Goal: Contribute content

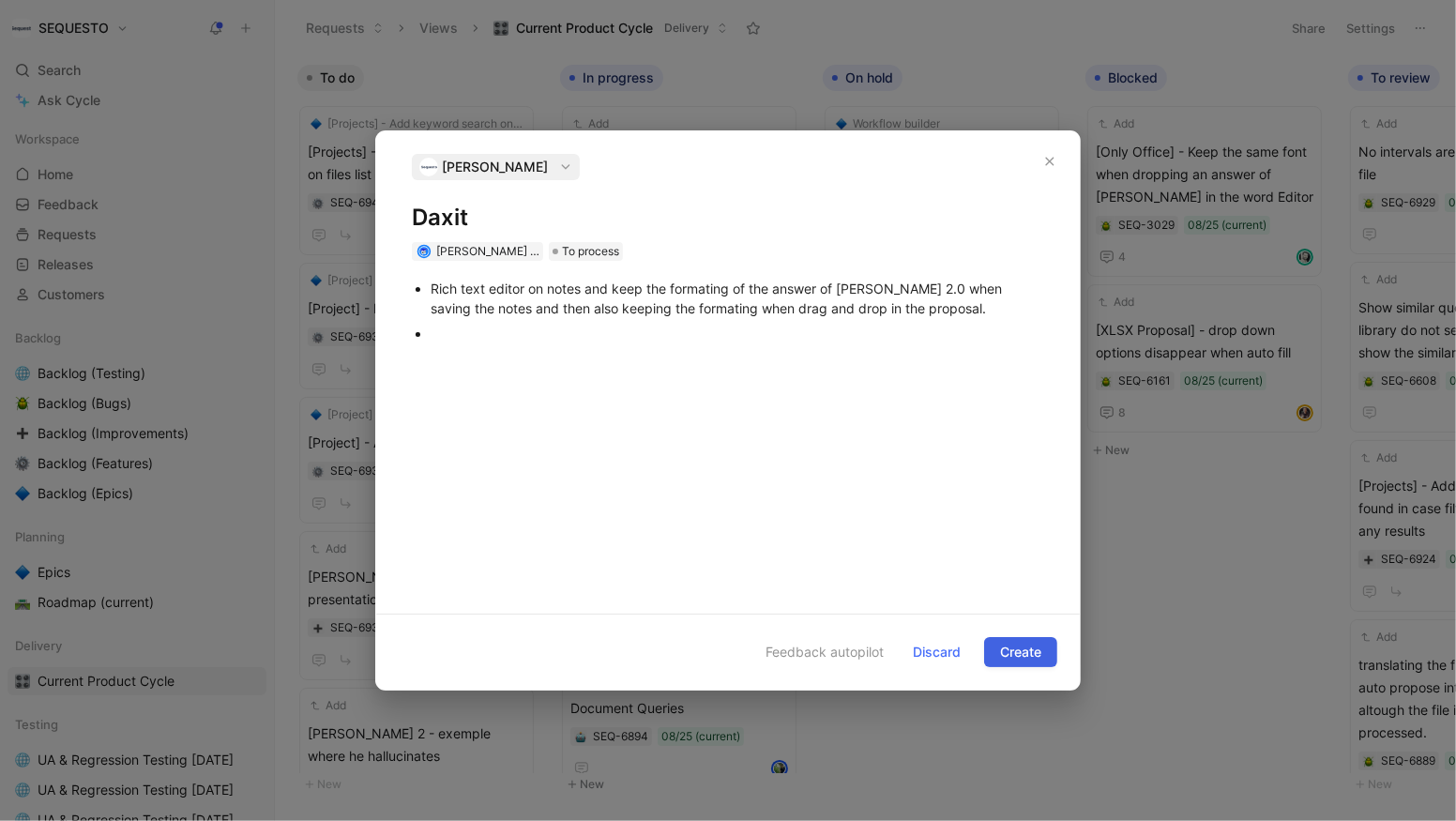
click at [1003, 647] on span "Create" at bounding box center [1021, 652] width 42 height 23
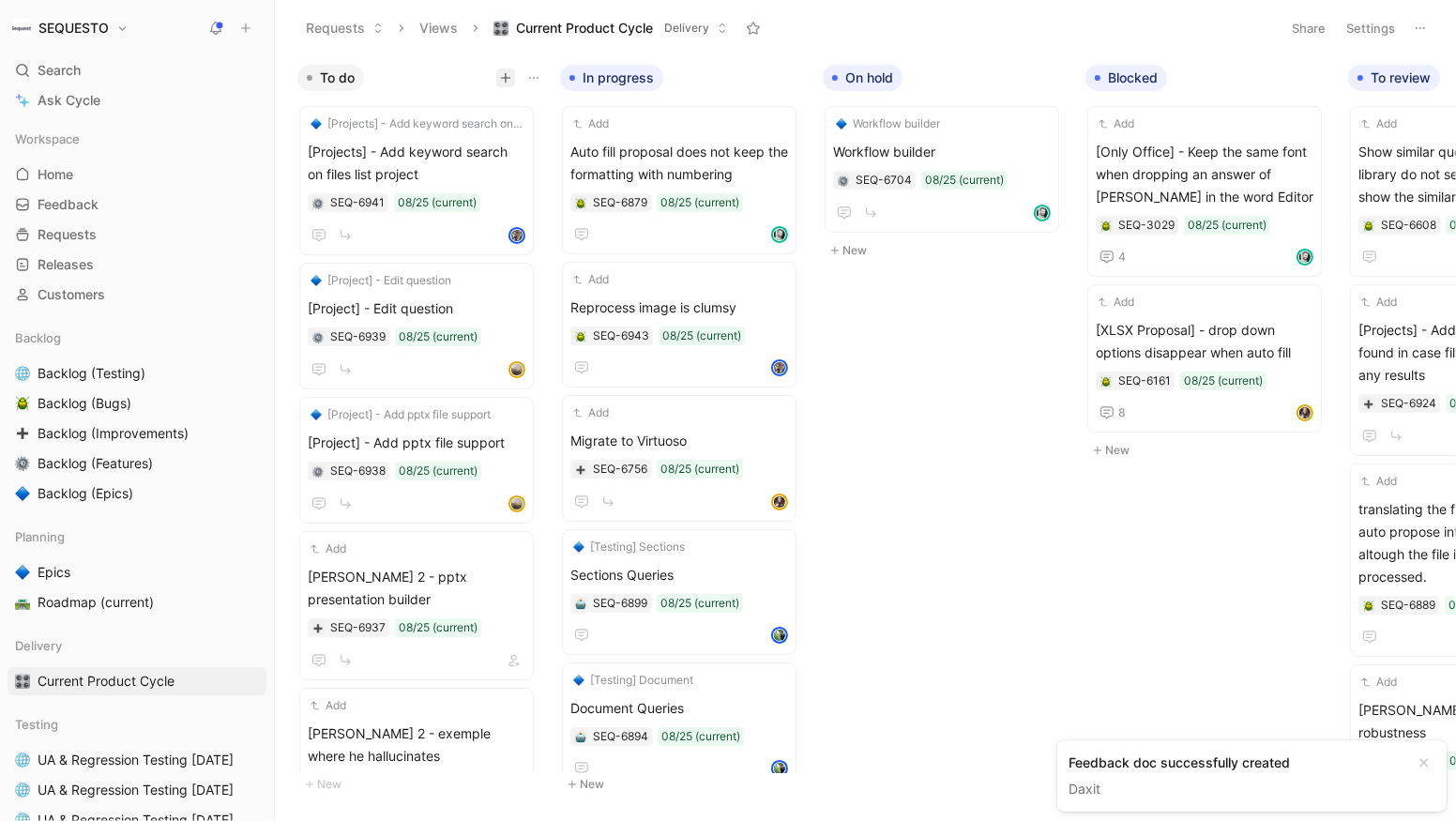
click at [504, 81] on icon "button" at bounding box center [506, 78] width 11 height 11
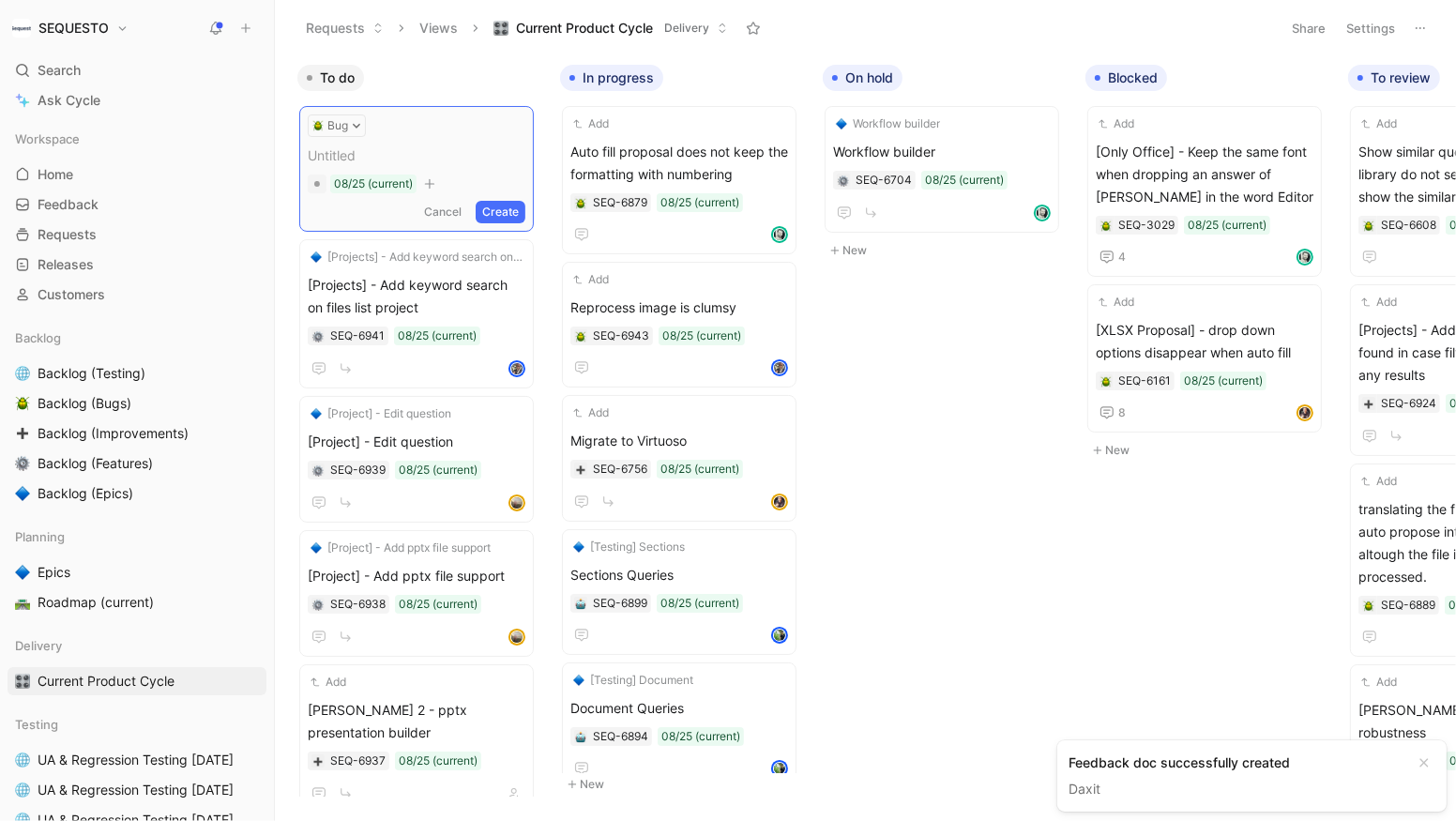
click at [368, 164] on span at bounding box center [417, 156] width 218 height 23
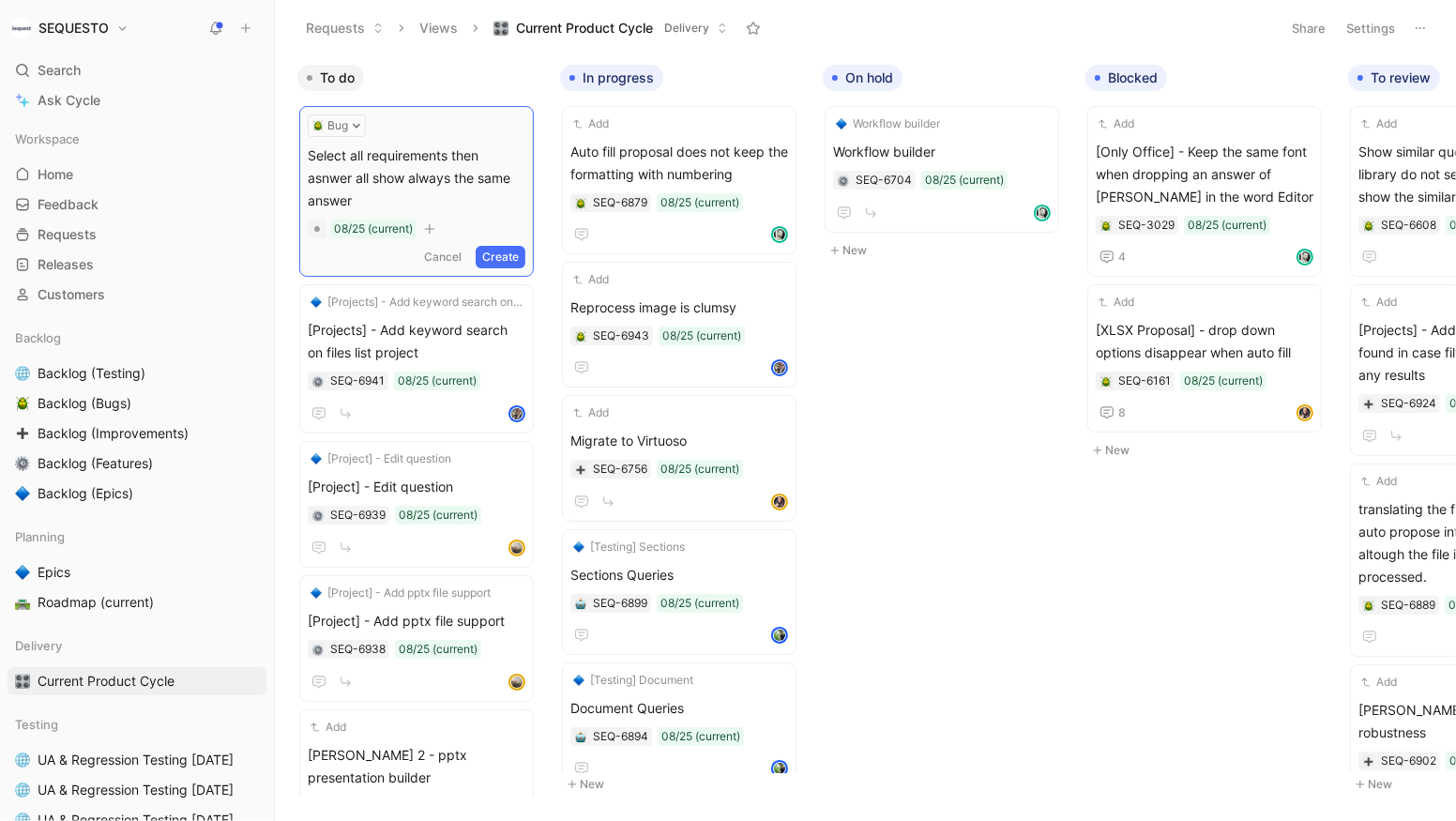
click at [501, 154] on span "Select all requirements then asnwer all show always the same answer" at bounding box center [417, 178] width 218 height 67
click at [503, 246] on button "Create" at bounding box center [501, 258] width 50 height 23
click at [376, 161] on span "Select all requirements then answer all show always the same answer" at bounding box center [417, 174] width 218 height 67
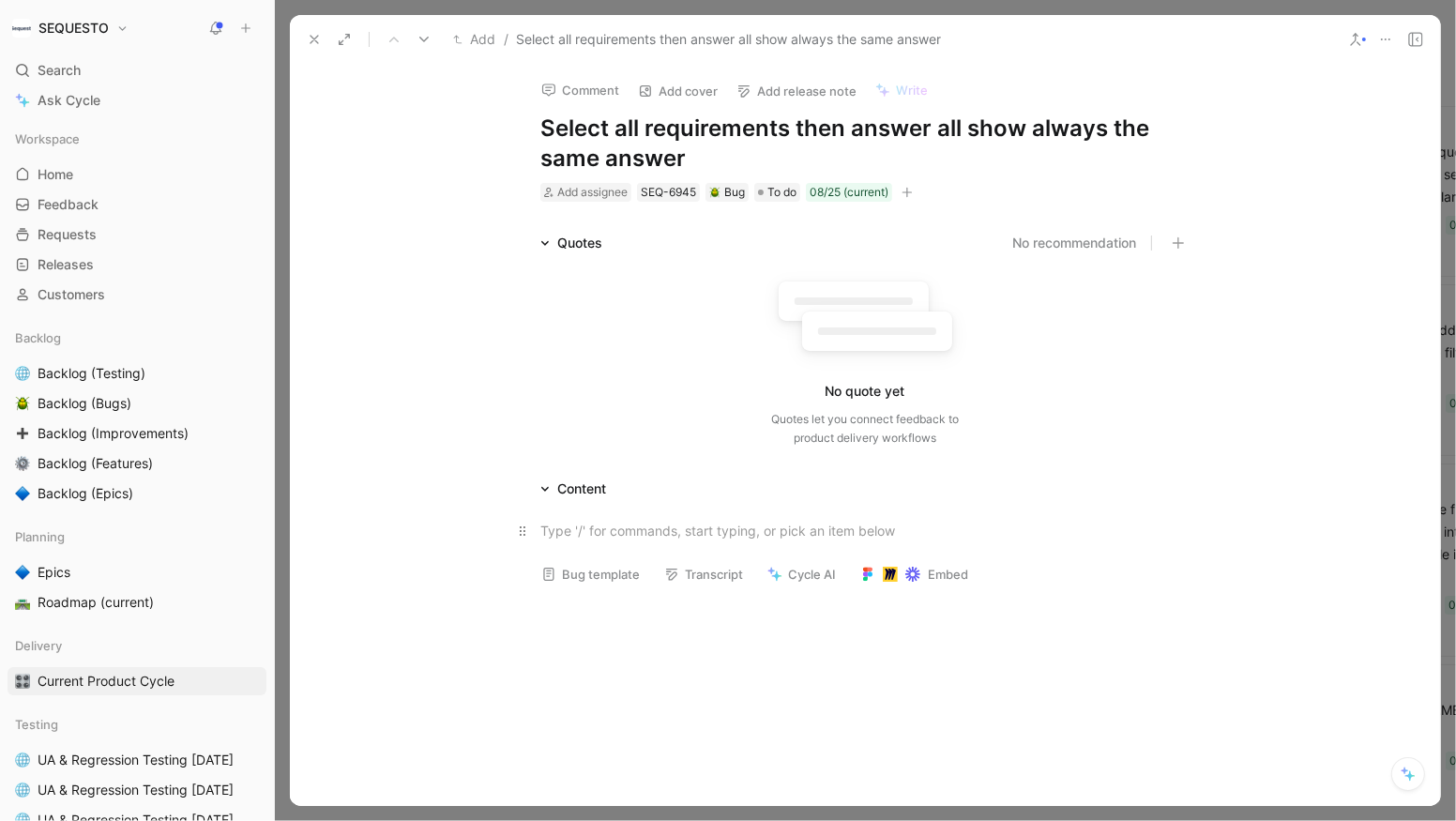
click at [619, 543] on p at bounding box center [864, 530] width 720 height 31
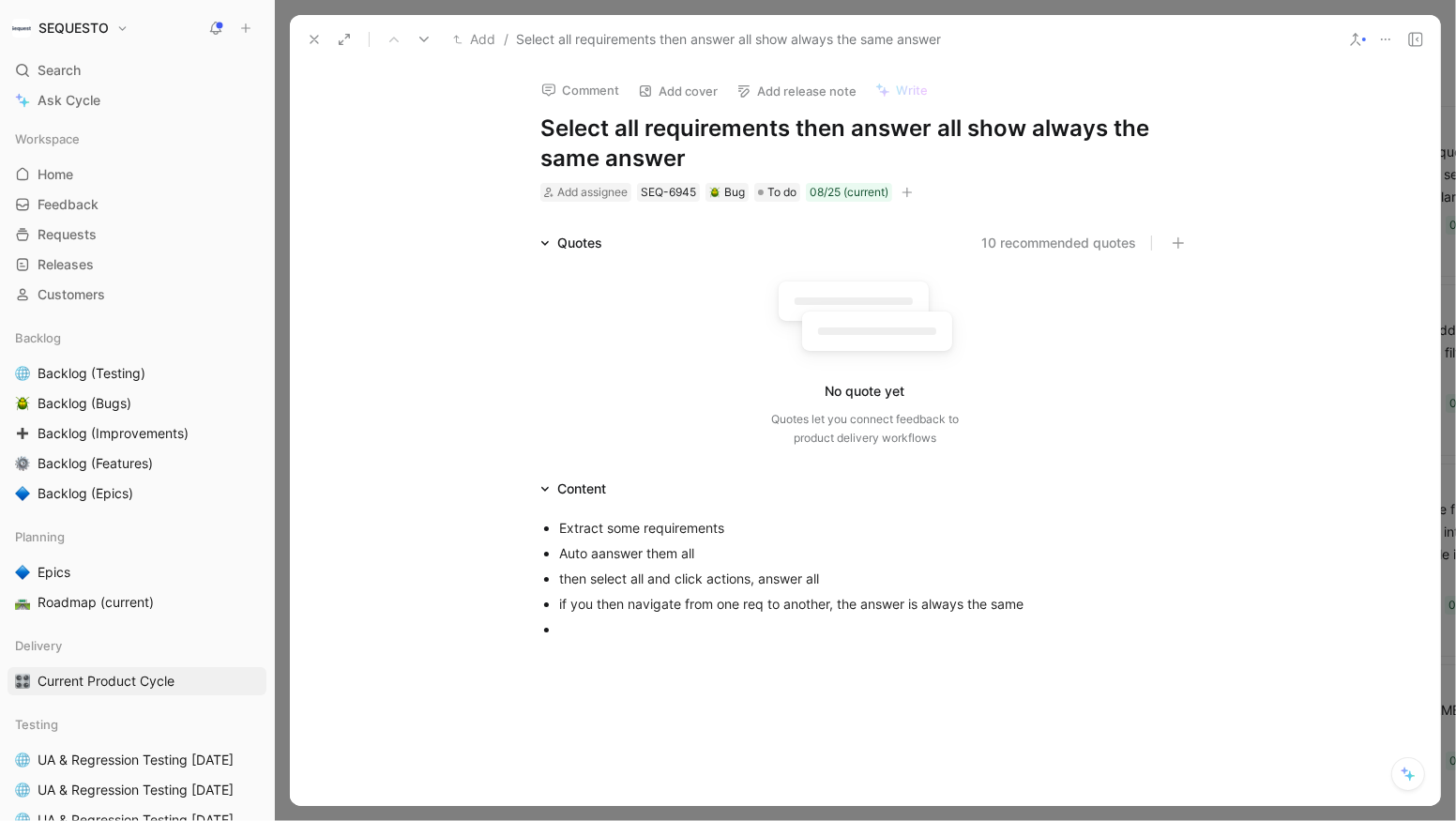
click at [317, 36] on use at bounding box center [314, 40] width 8 height 8
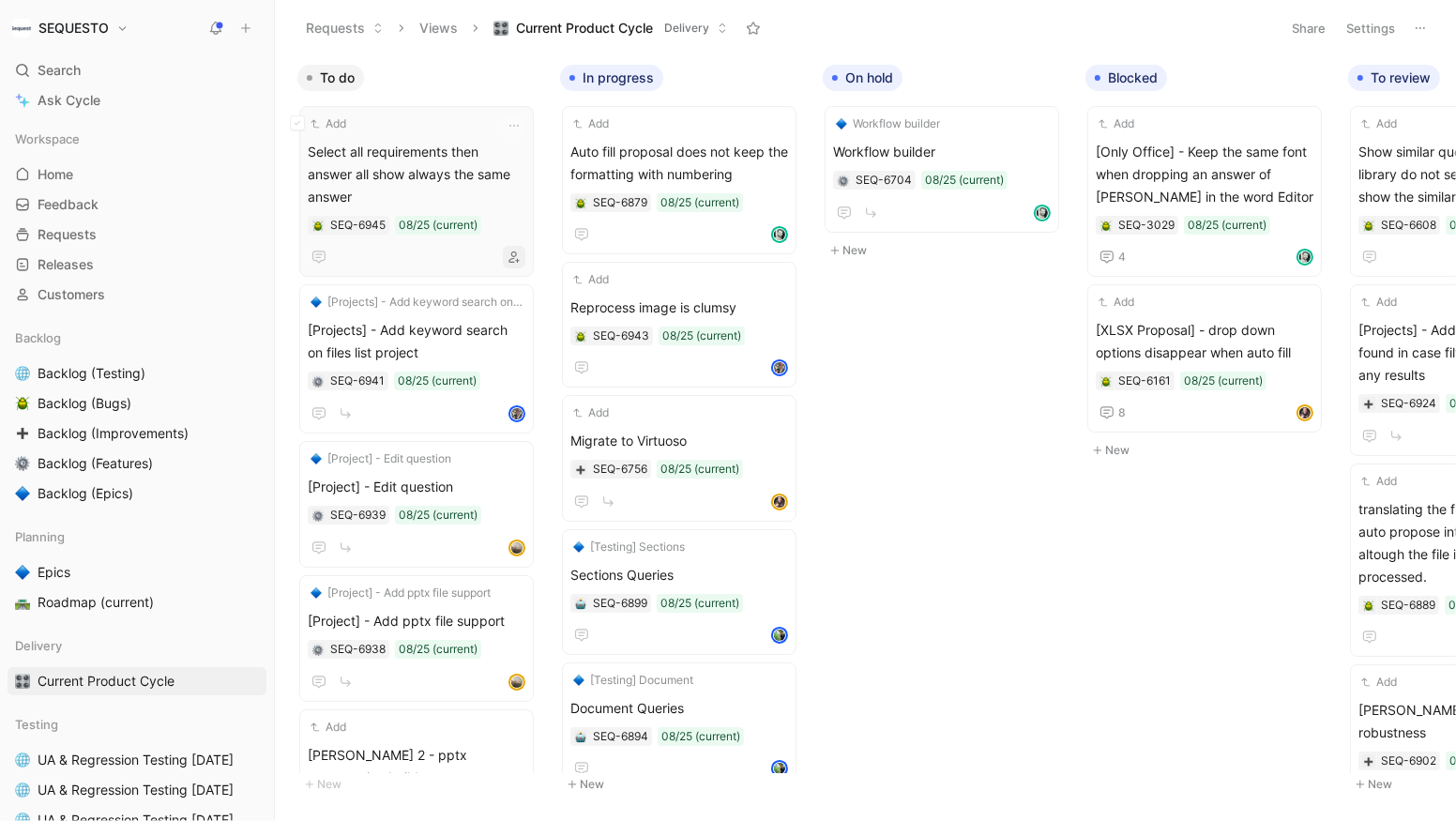
click at [520, 252] on icon "button" at bounding box center [514, 258] width 11 height 11
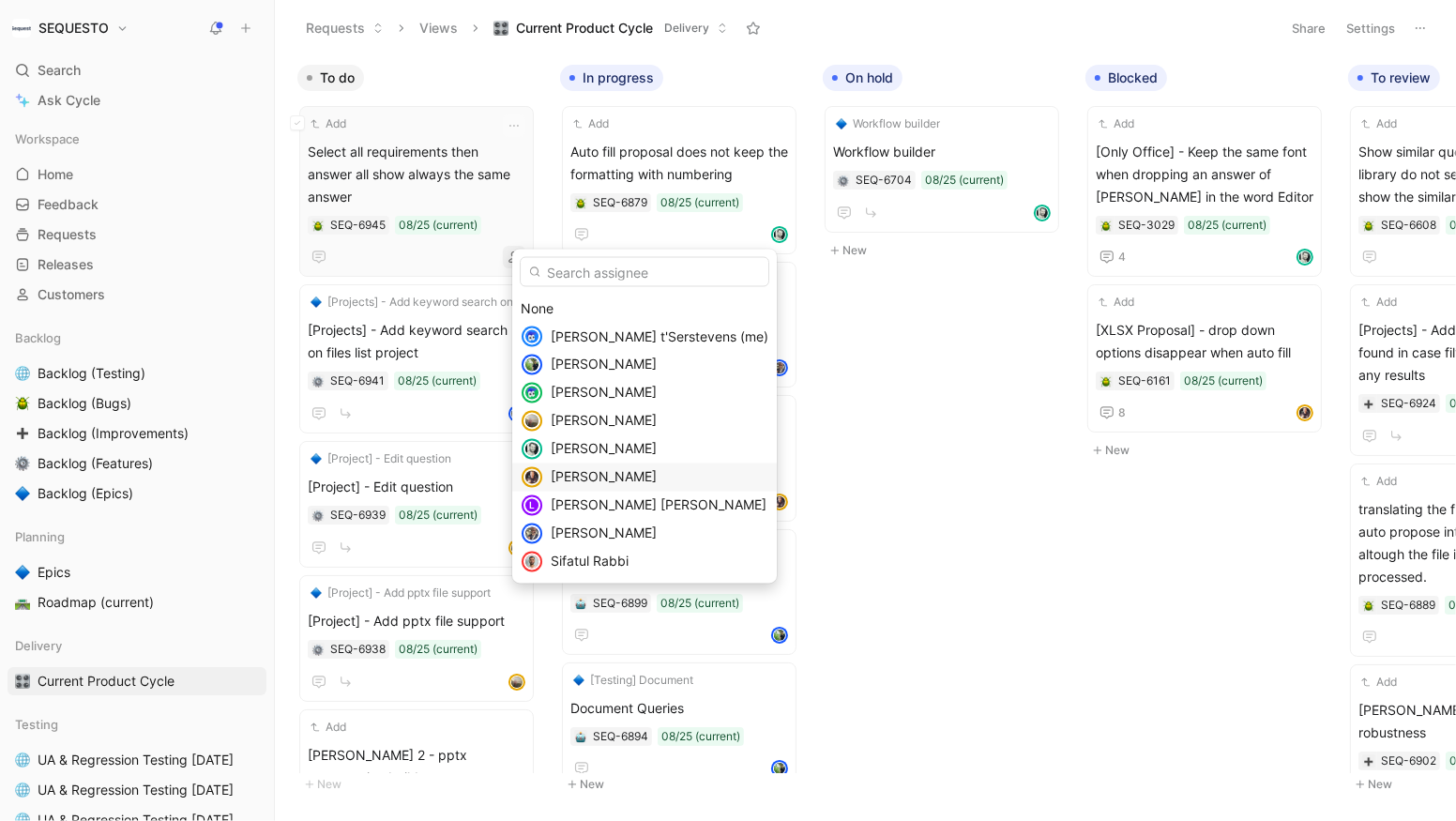
click at [585, 473] on span "[PERSON_NAME]" at bounding box center [604, 477] width 106 height 16
